Goal: Transaction & Acquisition: Purchase product/service

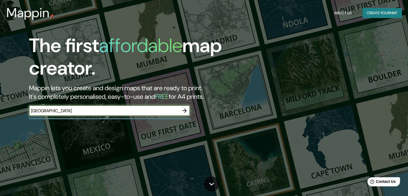
type input "[GEOGRAPHIC_DATA]"
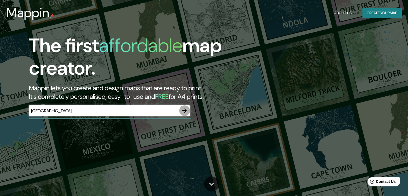
click at [187, 110] on icon "button" at bounding box center [185, 110] width 6 height 6
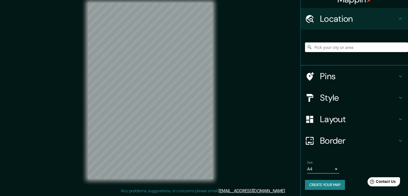
scroll to position [6, 0]
click at [350, 137] on h4 "Border" at bounding box center [358, 140] width 77 height 11
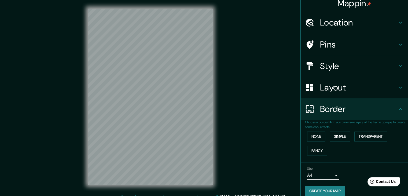
scroll to position [0, 0]
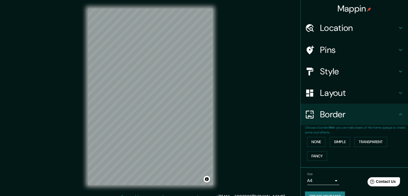
click at [363, 24] on h4 "Location" at bounding box center [358, 28] width 77 height 11
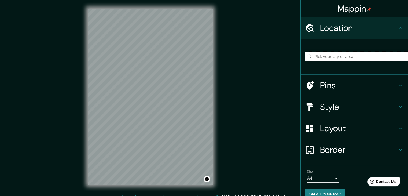
click at [352, 56] on input "Pick your city or area" at bounding box center [356, 57] width 103 height 10
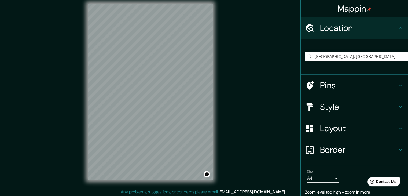
scroll to position [6, 0]
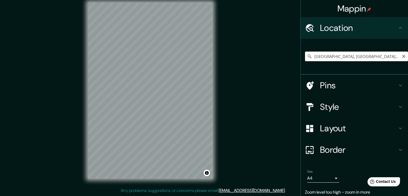
click at [372, 55] on input "[GEOGRAPHIC_DATA], [GEOGRAPHIC_DATA], [GEOGRAPHIC_DATA]" at bounding box center [356, 57] width 103 height 10
click at [207, 173] on button "Toggle attribution" at bounding box center [207, 173] width 6 height 6
click at [388, 94] on div "Pins" at bounding box center [354, 85] width 107 height 21
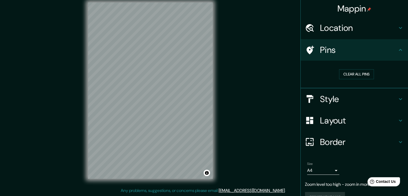
click at [358, 68] on div "Clear all pins" at bounding box center [356, 74] width 103 height 19
click at [359, 74] on button "Clear all pins" at bounding box center [356, 74] width 35 height 10
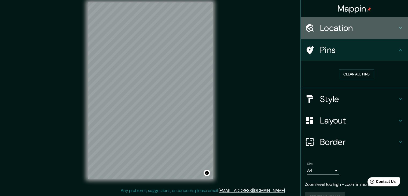
click at [392, 30] on h4 "Location" at bounding box center [358, 28] width 77 height 11
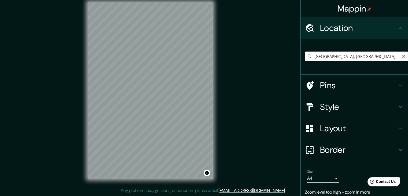
click at [375, 56] on input "[GEOGRAPHIC_DATA], [GEOGRAPHIC_DATA], [GEOGRAPHIC_DATA]" at bounding box center [356, 57] width 103 height 10
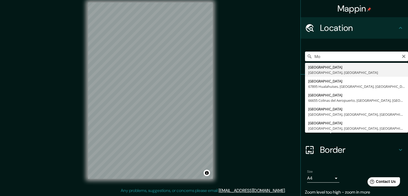
type input "M"
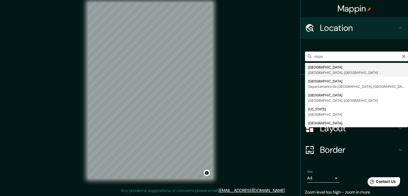
type input "[GEOGRAPHIC_DATA], [GEOGRAPHIC_DATA], [GEOGRAPHIC_DATA]"
